Goal: Find specific page/section: Find specific page/section

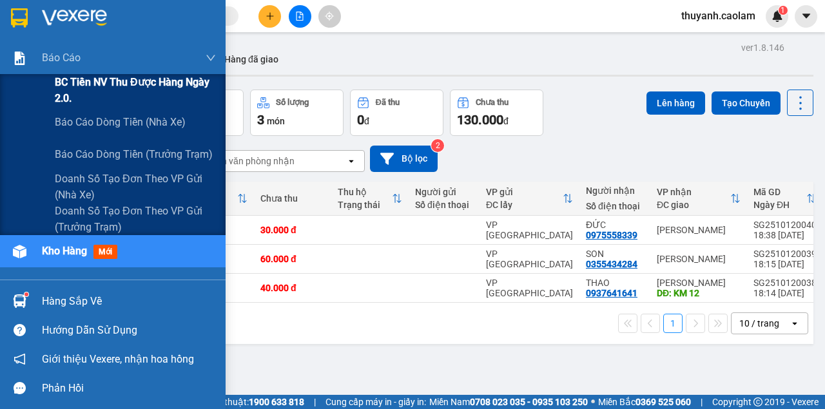
click at [83, 84] on span "BC Tiền NV thu được hàng ngày 2.0." at bounding box center [135, 90] width 161 height 32
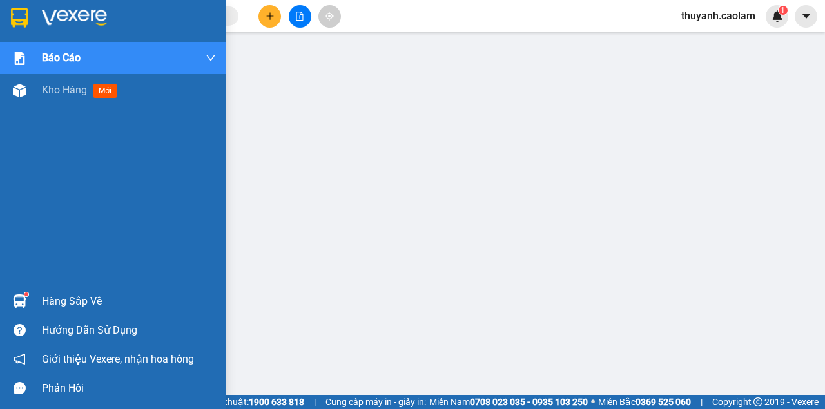
click at [14, 26] on img at bounding box center [19, 17] width 17 height 19
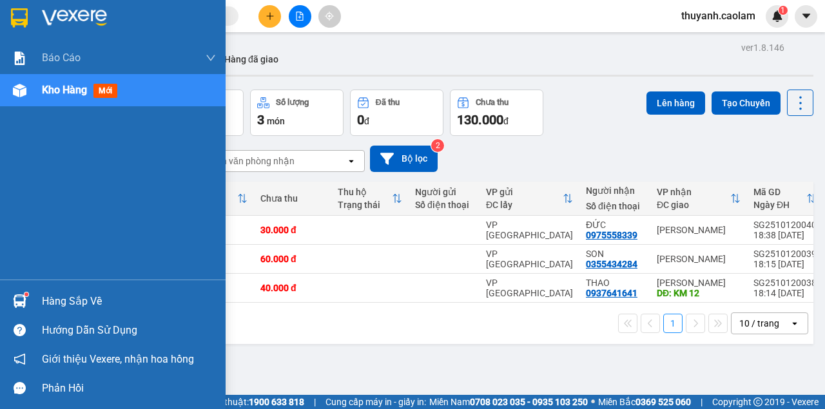
click at [63, 81] on div "Kho hàng mới" at bounding box center [129, 90] width 174 height 32
click at [62, 92] on span "Kho hàng" at bounding box center [64, 90] width 45 height 12
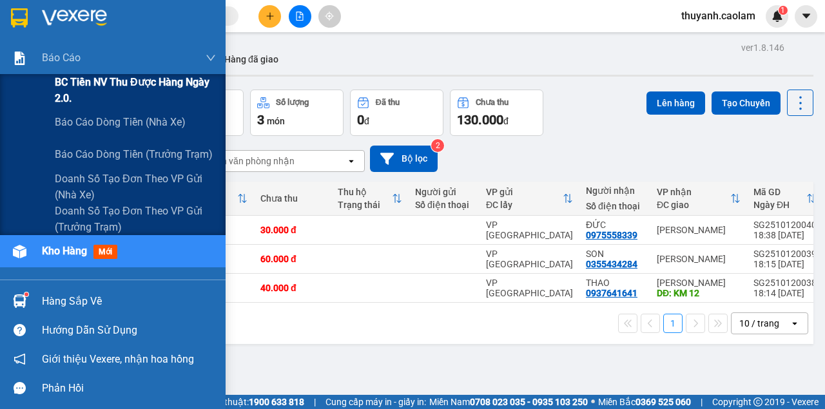
click at [65, 83] on span "BC Tiền NV thu được hàng ngày 2.0." at bounding box center [135, 90] width 161 height 32
